Goal: Task Accomplishment & Management: Use online tool/utility

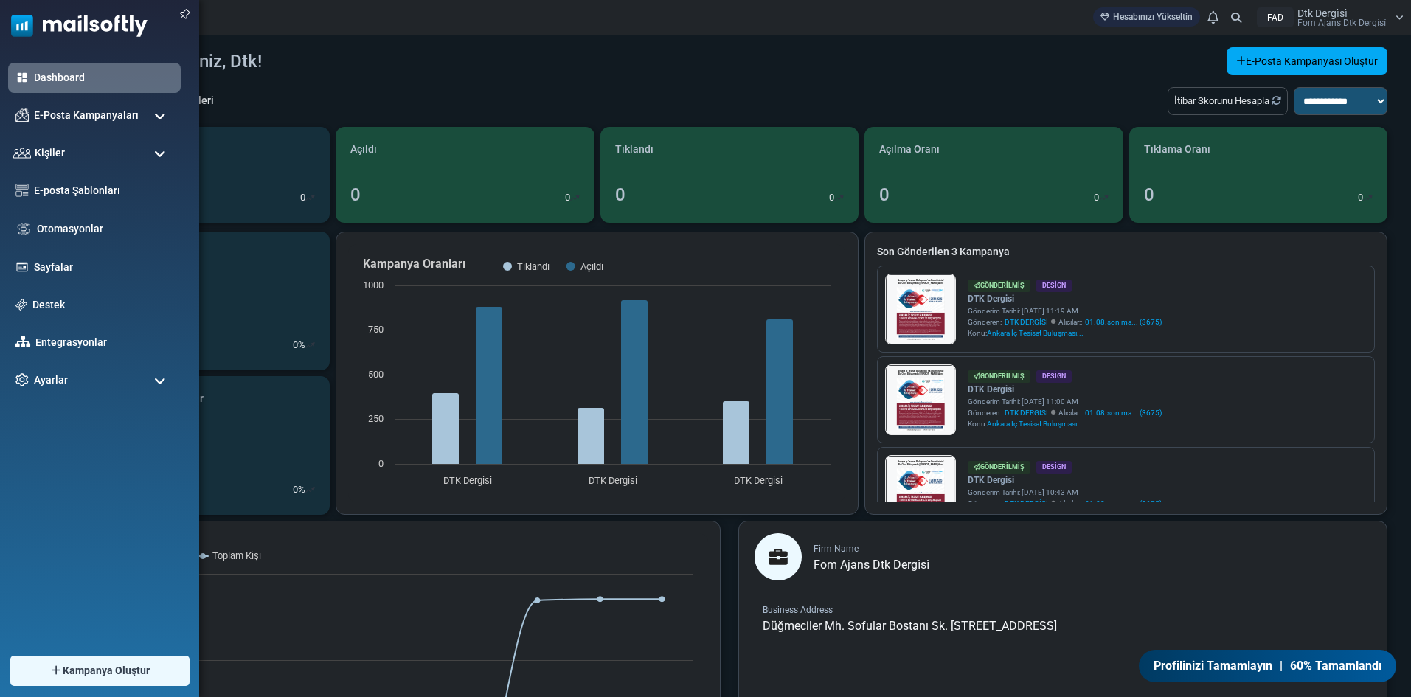
click at [104, 136] on ul "Dashboard E-Posta Kampanyaları [GEOGRAPHIC_DATA] Gönderici İtibarı Kişiler Kişi…" at bounding box center [96, 229] width 192 height 333
click at [139, 117] on div "E-Posta Kampanyaları" at bounding box center [94, 116] width 181 height 32
click at [91, 200] on div "E-posta Şablonları" at bounding box center [94, 191] width 181 height 32
click at [92, 179] on div "E-posta Şablonları" at bounding box center [94, 191] width 181 height 32
click at [89, 197] on link "E-posta Şablonları" at bounding box center [104, 190] width 146 height 16
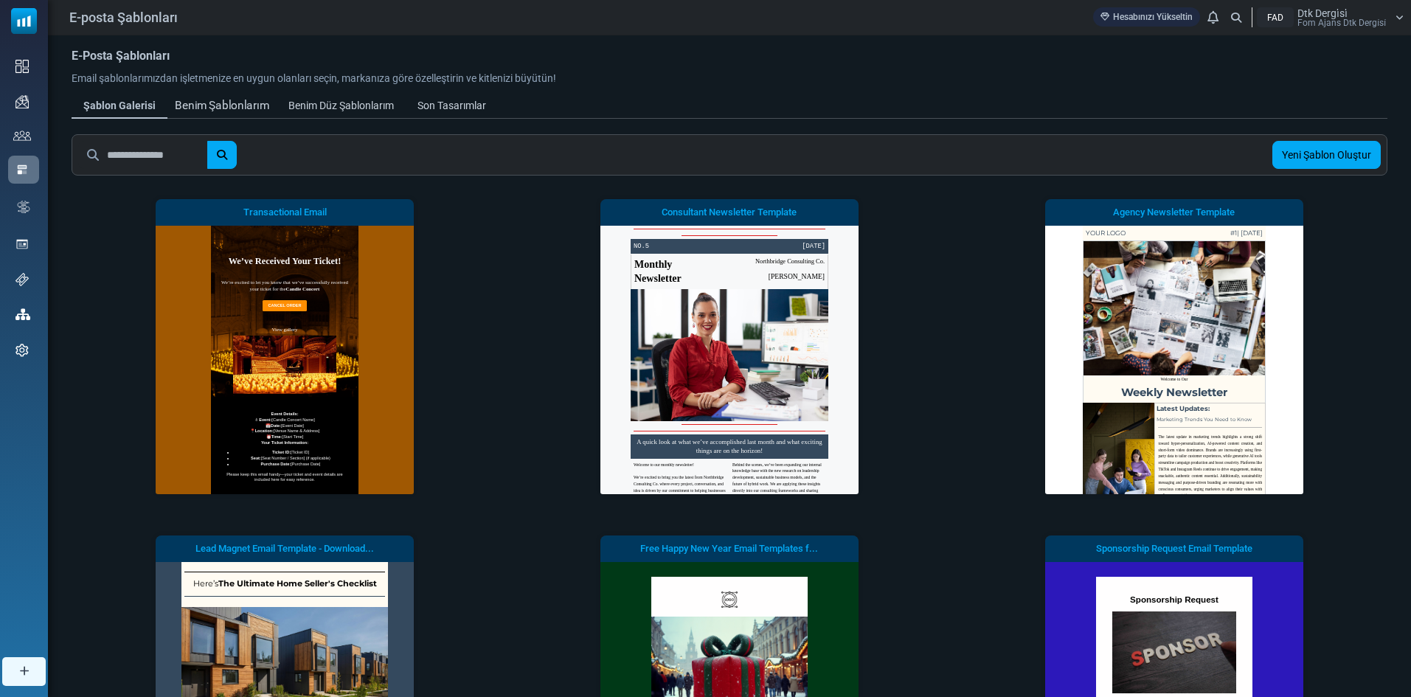
click at [246, 99] on div "Benim Şablonlarım" at bounding box center [222, 105] width 94 height 17
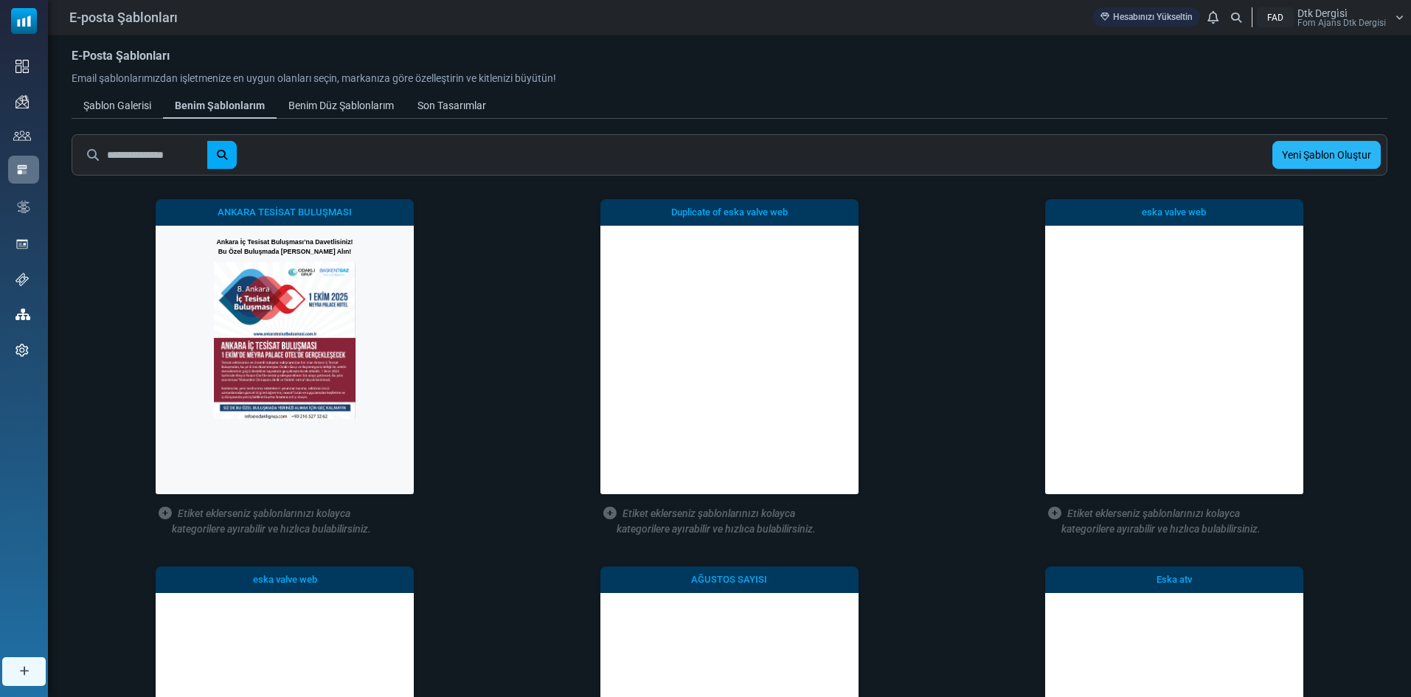
click at [1329, 150] on link "Yeni Şablon Oluştur" at bounding box center [1326, 155] width 108 height 28
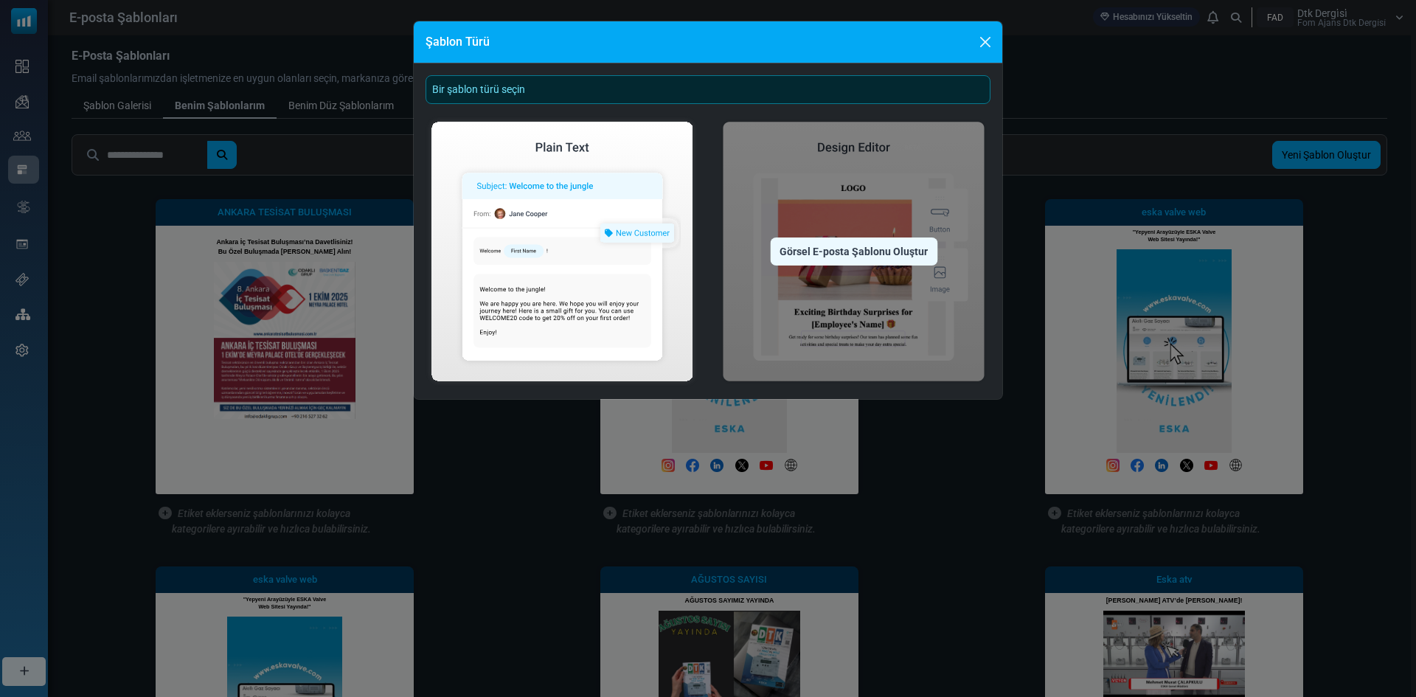
click at [838, 232] on img at bounding box center [854, 251] width 274 height 271
